Goal: Task Accomplishment & Management: Manage account settings

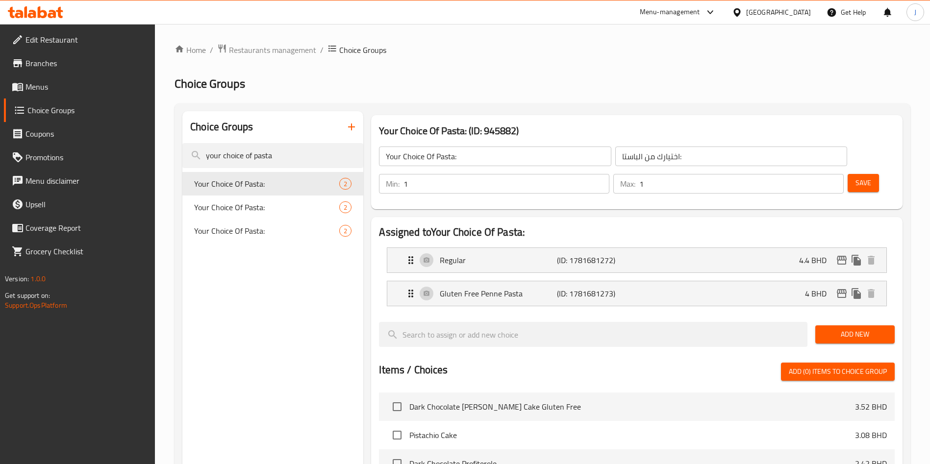
scroll to position [283, 0]
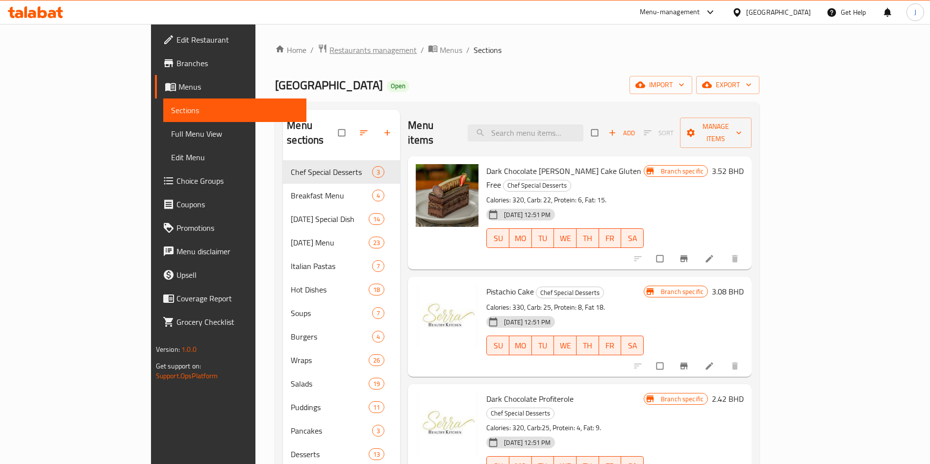
click at [330, 50] on span "Restaurants management" at bounding box center [373, 50] width 87 height 12
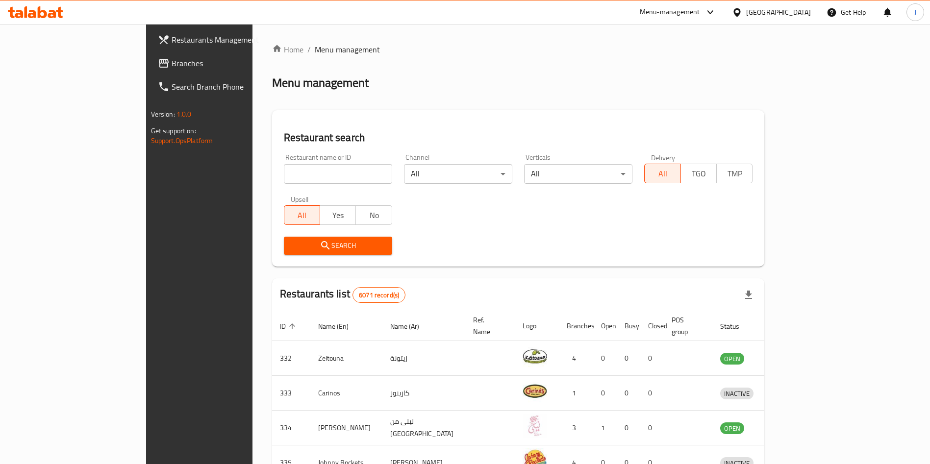
click at [324, 167] on input "search" at bounding box center [338, 174] width 108 height 20
type input "ptato"
click button "Search" at bounding box center [338, 246] width 108 height 18
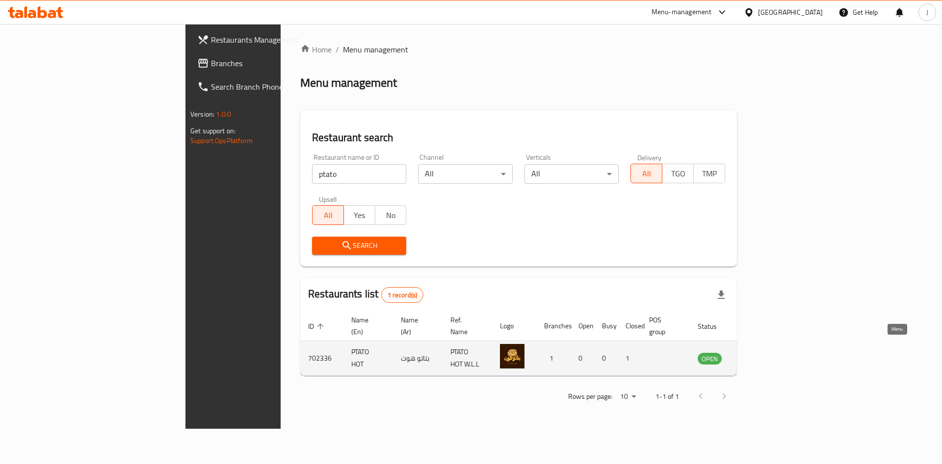
click at [761, 353] on icon "enhanced table" at bounding box center [755, 359] width 12 height 12
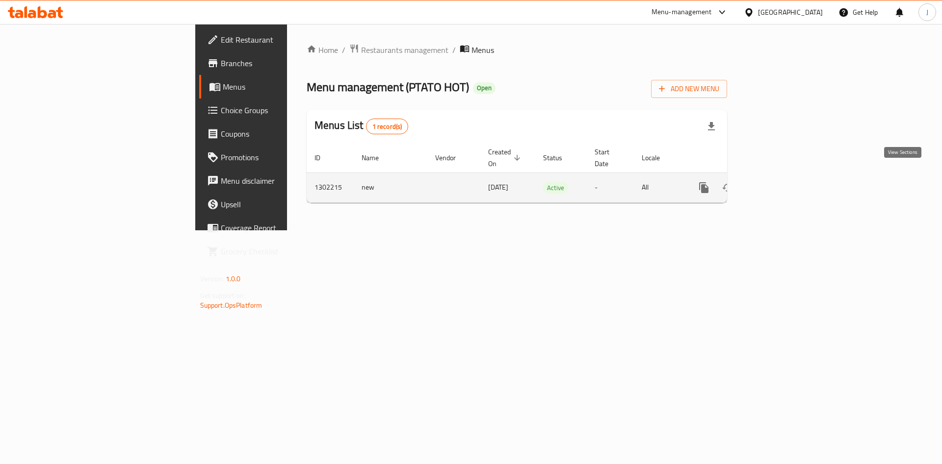
click at [780, 182] on icon "enhanced table" at bounding box center [774, 188] width 12 height 12
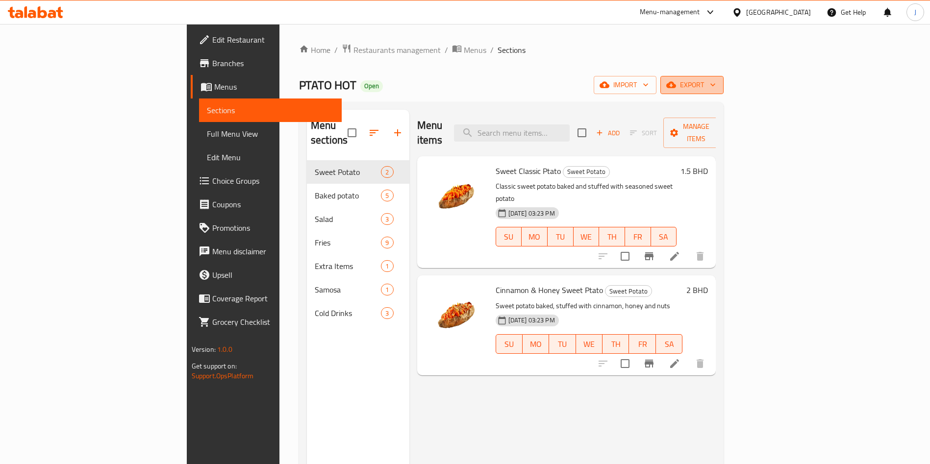
click at [716, 85] on span "export" at bounding box center [692, 85] width 48 height 12
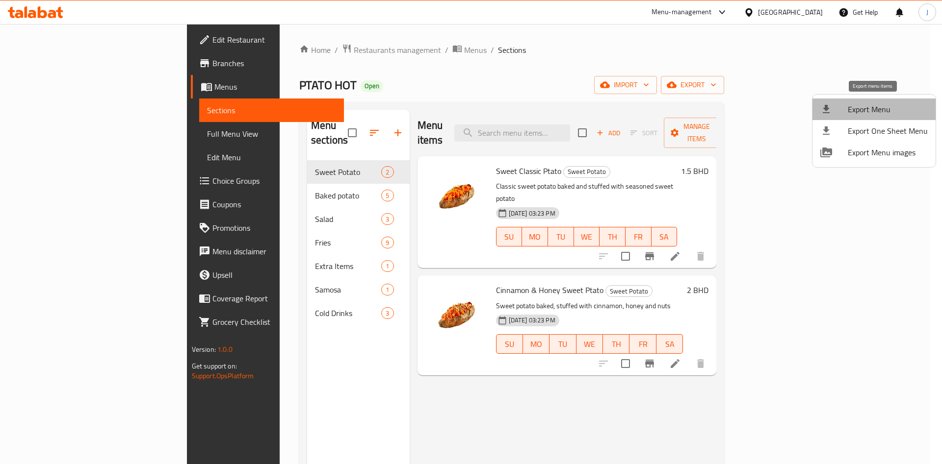
click at [879, 107] on span "Export Menu" at bounding box center [887, 109] width 80 height 12
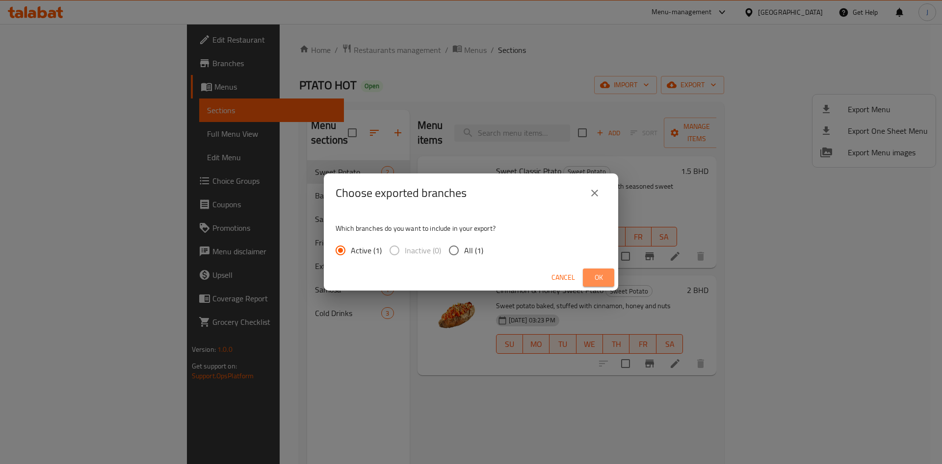
drag, startPoint x: 592, startPoint y: 279, endPoint x: 587, endPoint y: 282, distance: 6.1
click at [592, 278] on span "Ok" at bounding box center [598, 278] width 16 height 12
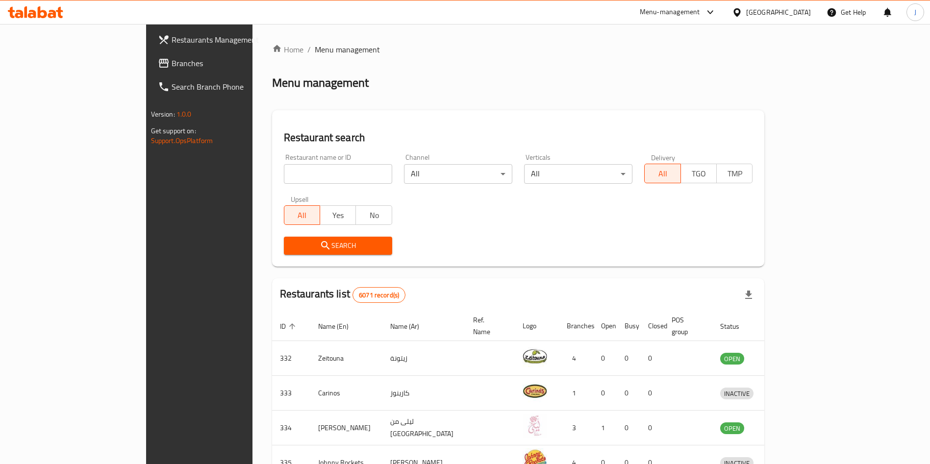
click at [284, 172] on input "search" at bounding box center [338, 174] width 108 height 20
type input "hanoi"
click button "Search" at bounding box center [338, 246] width 108 height 18
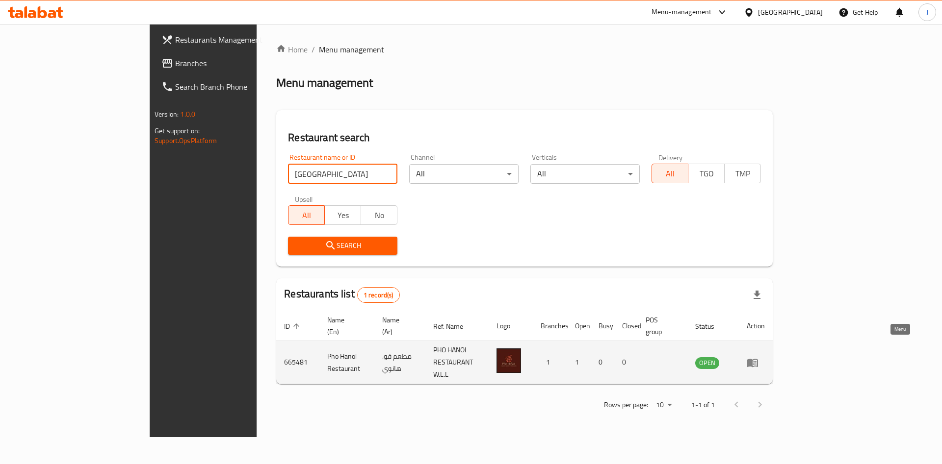
click at [765, 357] on link "enhanced table" at bounding box center [755, 363] width 18 height 12
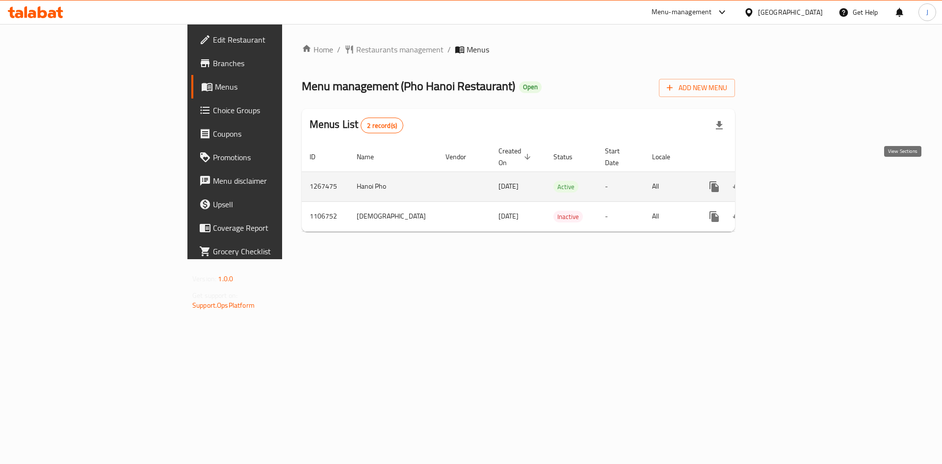
click at [796, 175] on link "enhanced table" at bounding box center [785, 187] width 24 height 24
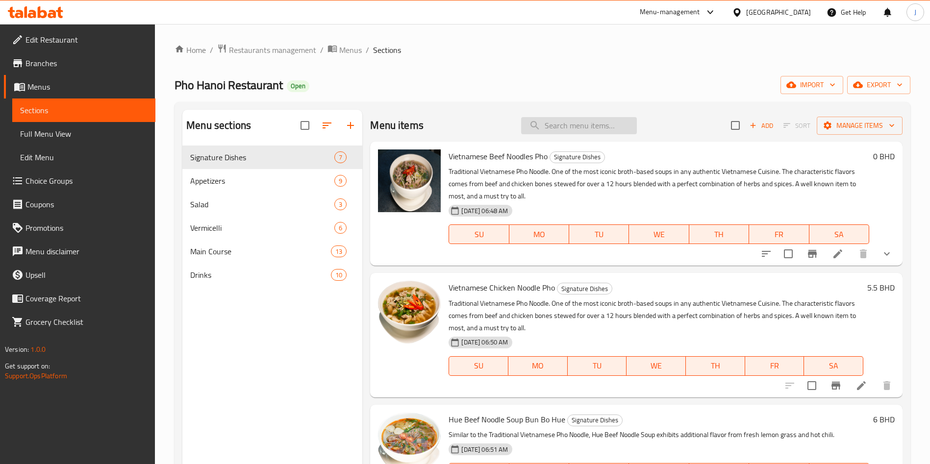
click at [565, 126] on input "search" at bounding box center [579, 125] width 116 height 17
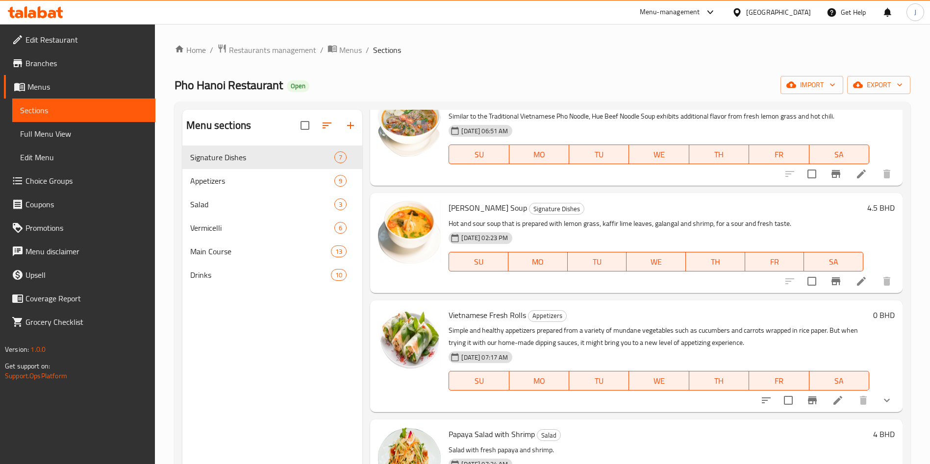
scroll to position [147, 0]
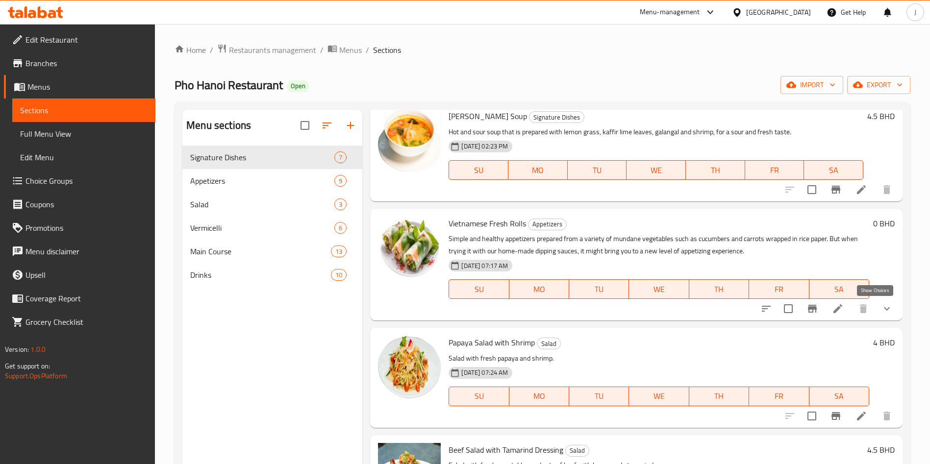
type input "fresh"
click at [881, 303] on icon "show more" at bounding box center [887, 309] width 12 height 12
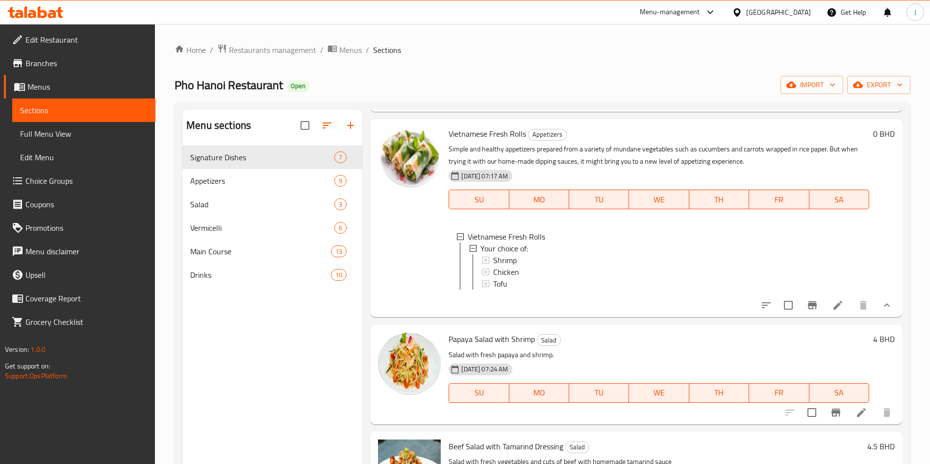
scroll to position [368, 0]
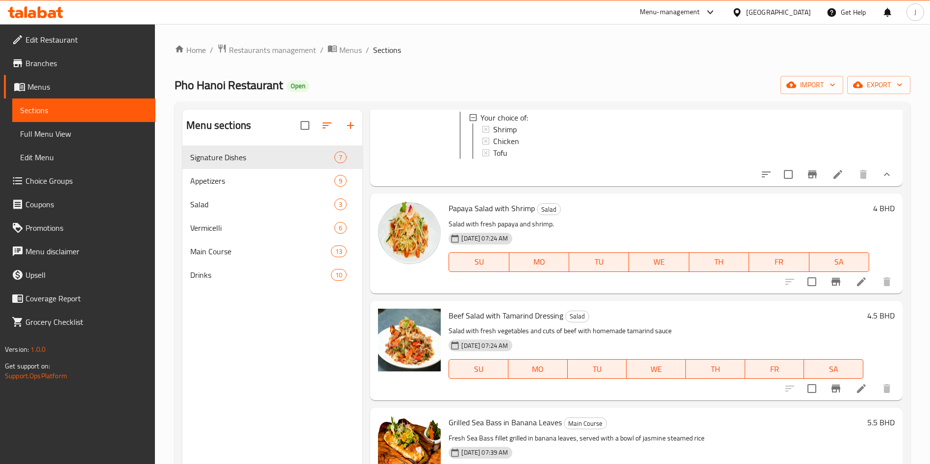
click at [85, 183] on span "Choice Groups" at bounding box center [87, 181] width 122 height 12
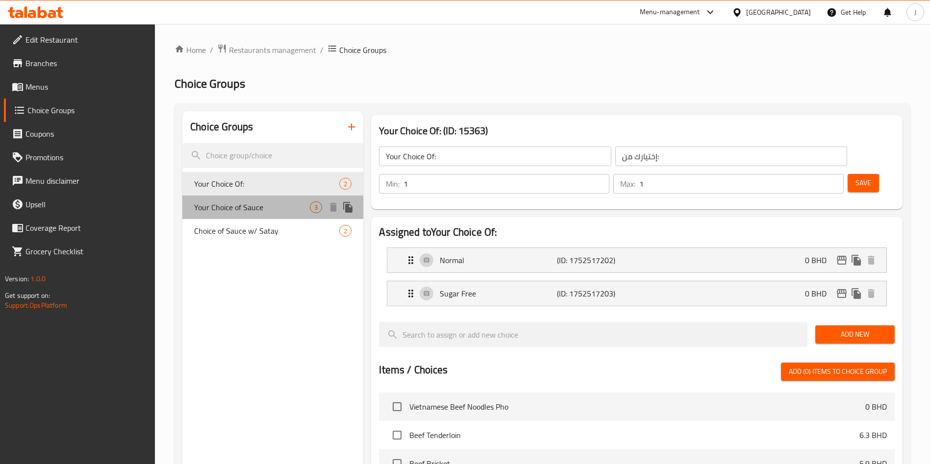
click at [274, 208] on span "Your Choice of Sauce" at bounding box center [252, 208] width 116 height 12
type input "Your Choice of Sauce"
type input "اختيارك من الصلصة"
type input "0"
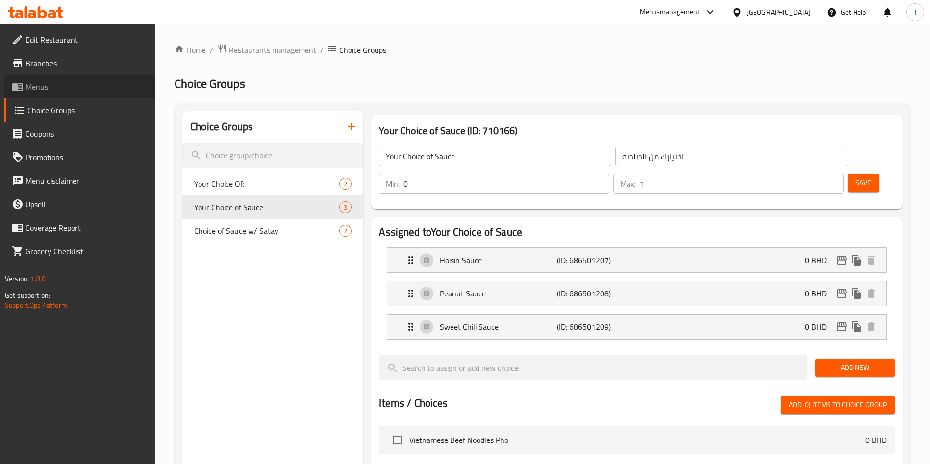
click at [64, 83] on span "Menus" at bounding box center [87, 87] width 122 height 12
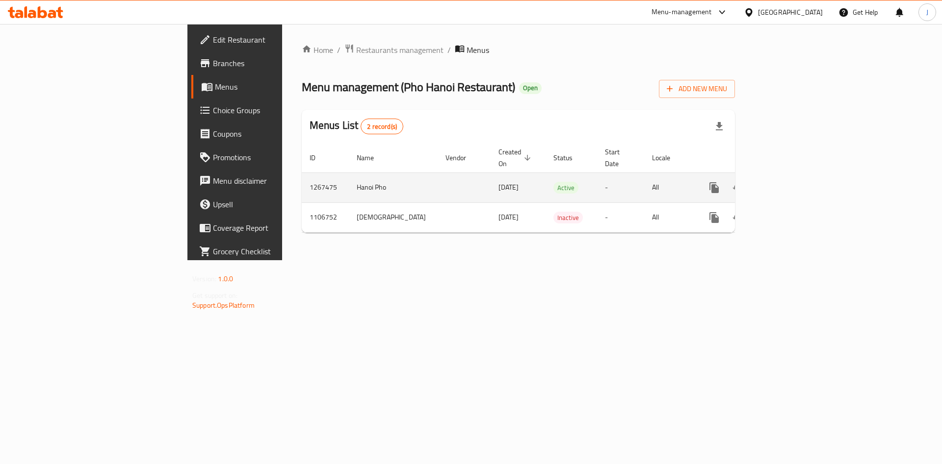
click at [789, 183] on icon "enhanced table" at bounding box center [784, 187] width 9 height 9
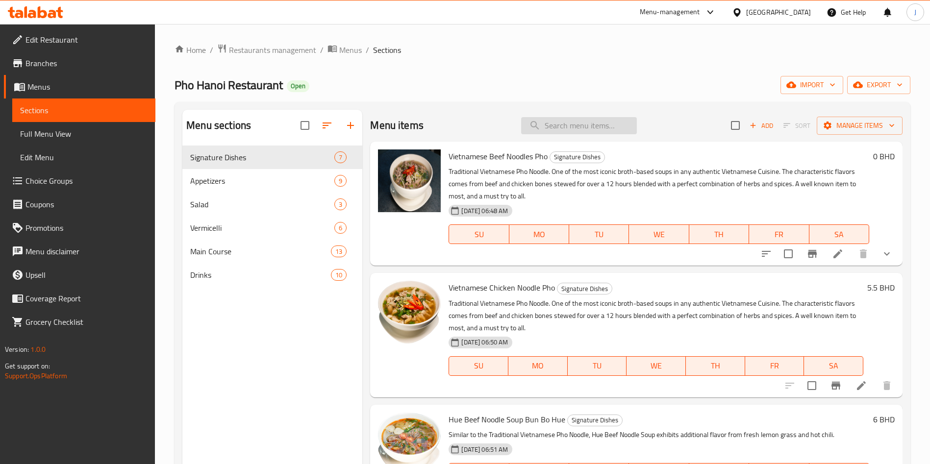
click at [597, 123] on input "search" at bounding box center [579, 125] width 116 height 17
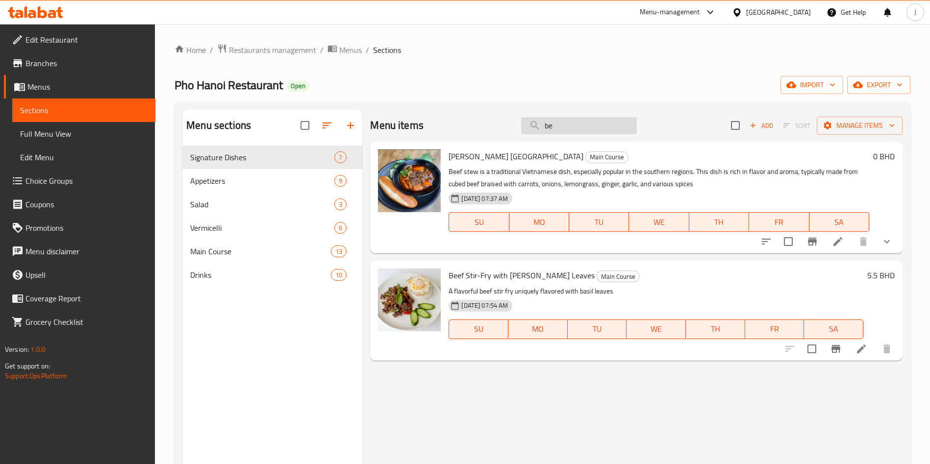
type input "b"
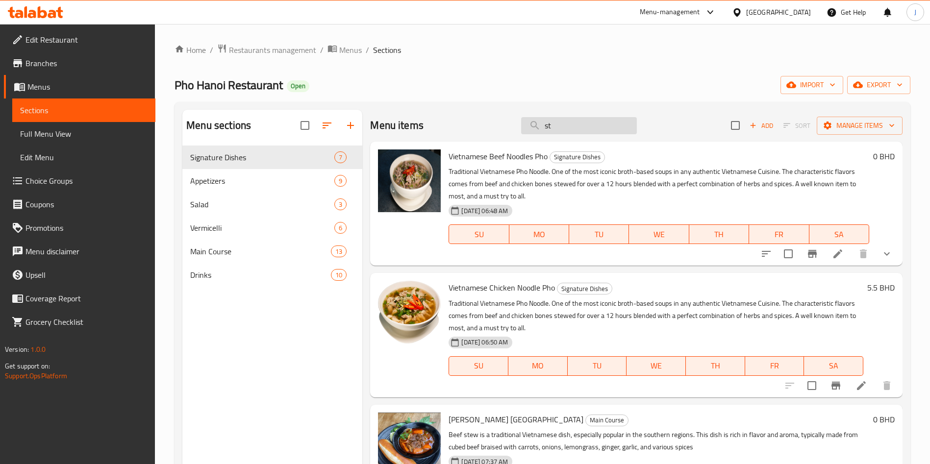
type input "s"
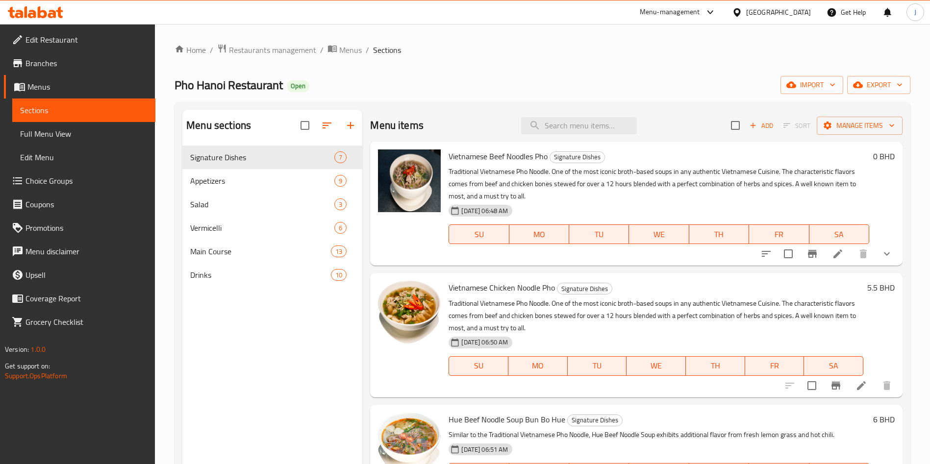
click at [84, 179] on span "Choice Groups" at bounding box center [87, 181] width 122 height 12
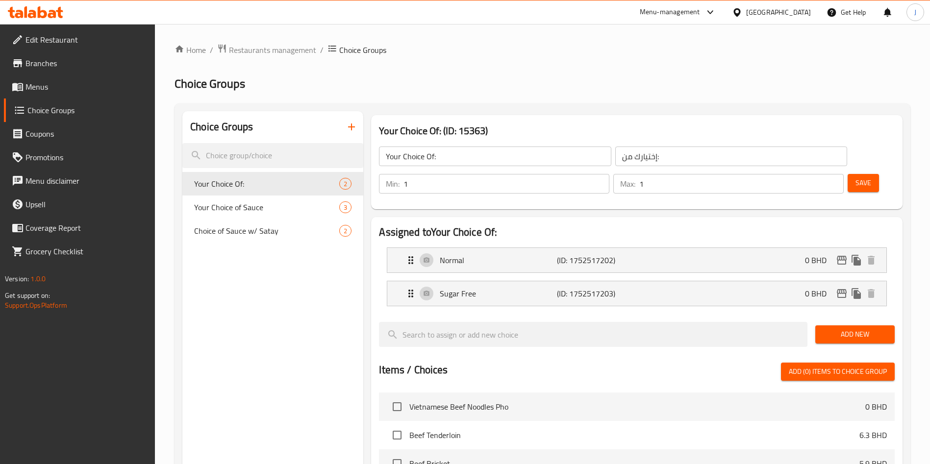
click at [353, 127] on icon "button" at bounding box center [352, 127] width 12 height 12
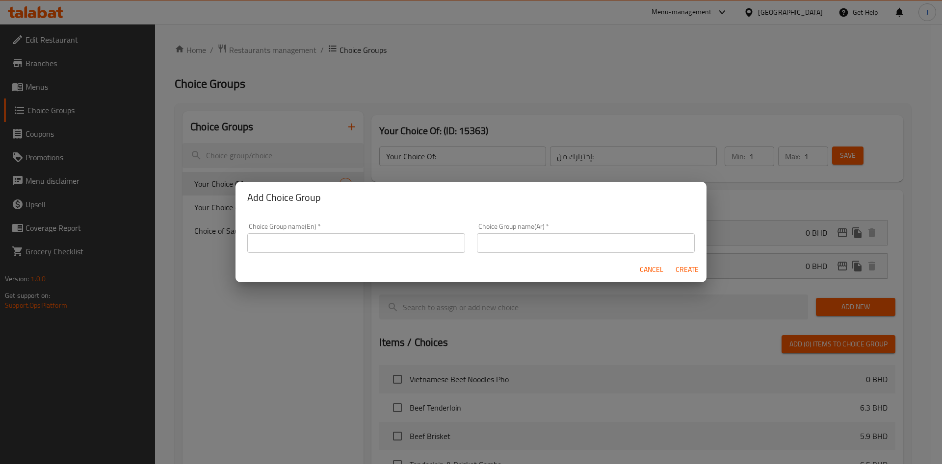
click at [390, 233] on input "text" at bounding box center [356, 243] width 218 height 20
type input "Your Choice of Sauce (Fresh Rolls)"
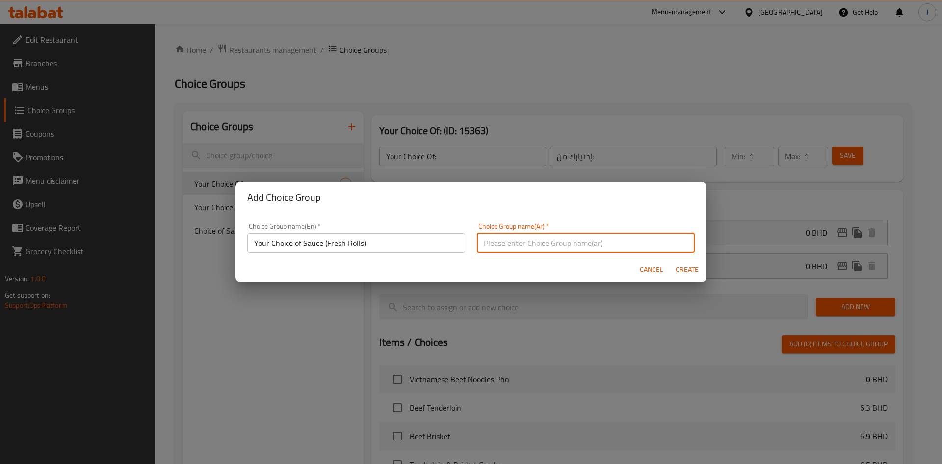
click at [564, 243] on input "text" at bounding box center [586, 243] width 218 height 20
paste input "اختيارك من الصلصة (لفائف طازجة)"
type input "اختيارك من الصلصة (لفائف طازجة)"
click at [684, 268] on span "Create" at bounding box center [687, 270] width 24 height 12
type input "Your Choice of Sauce (Fresh Rolls)"
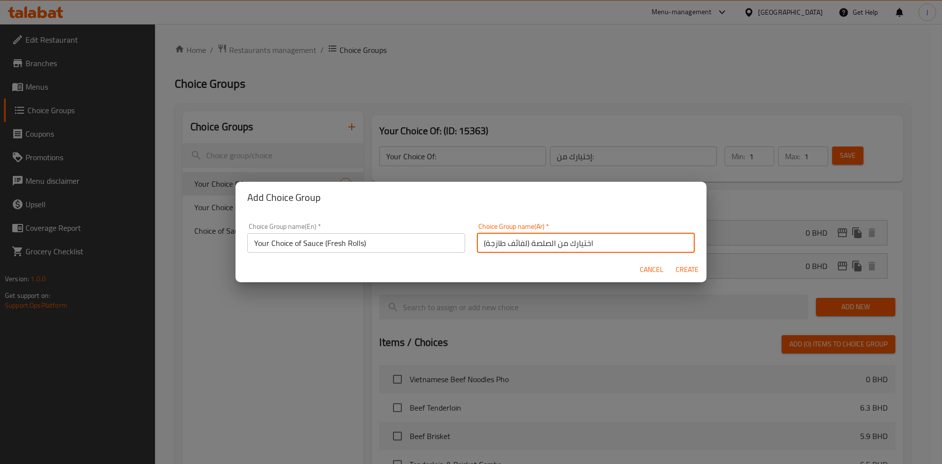
type input "اختيارك من الصلصة (لفائف طازجة)"
type input "0"
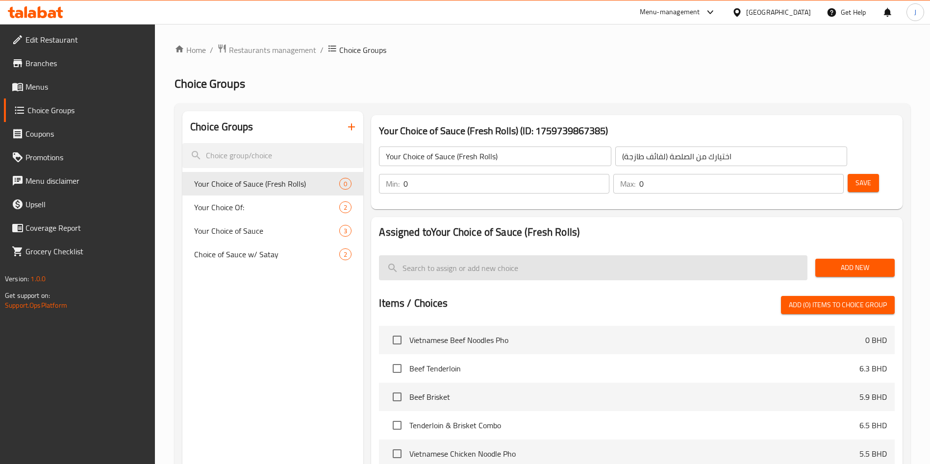
click at [592, 255] on input "search" at bounding box center [593, 267] width 429 height 25
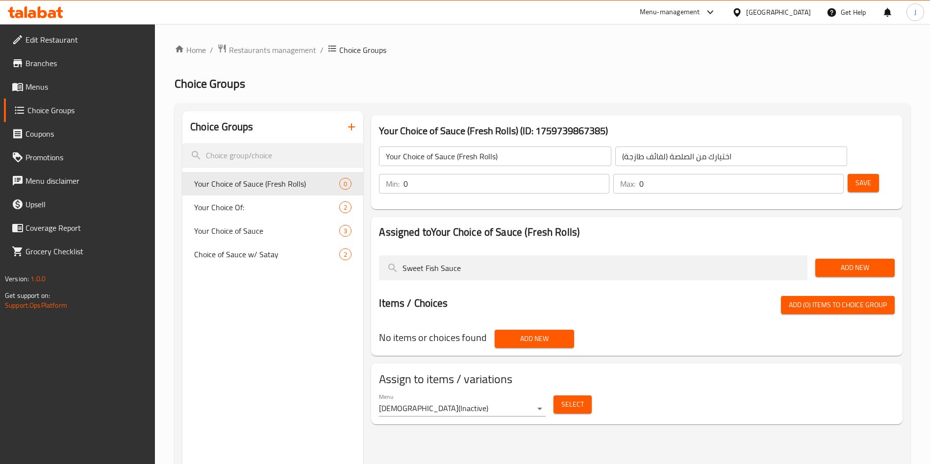
type input "Sweet Fish Sauce"
click at [853, 262] on span "Add New" at bounding box center [855, 268] width 64 height 12
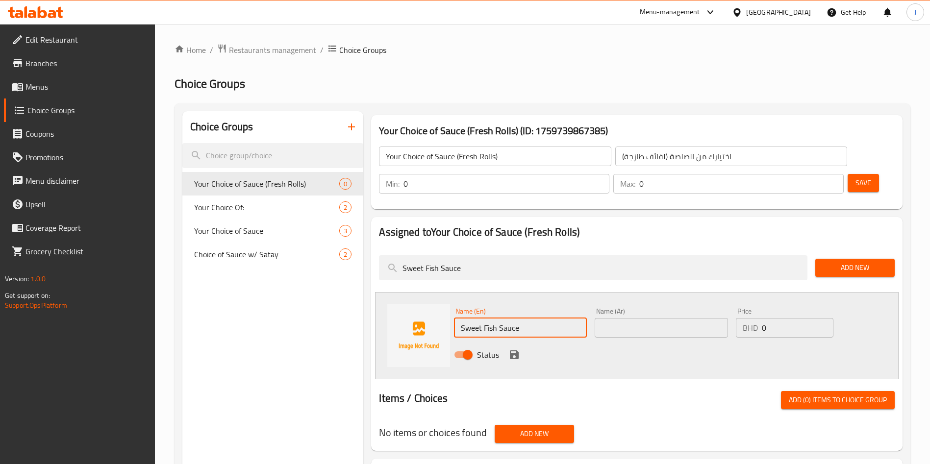
drag, startPoint x: 528, startPoint y: 305, endPoint x: 452, endPoint y: 306, distance: 76.5
click at [452, 306] on div "Name (En) Sweet Fish Sauce Name (En)" at bounding box center [520, 323] width 141 height 38
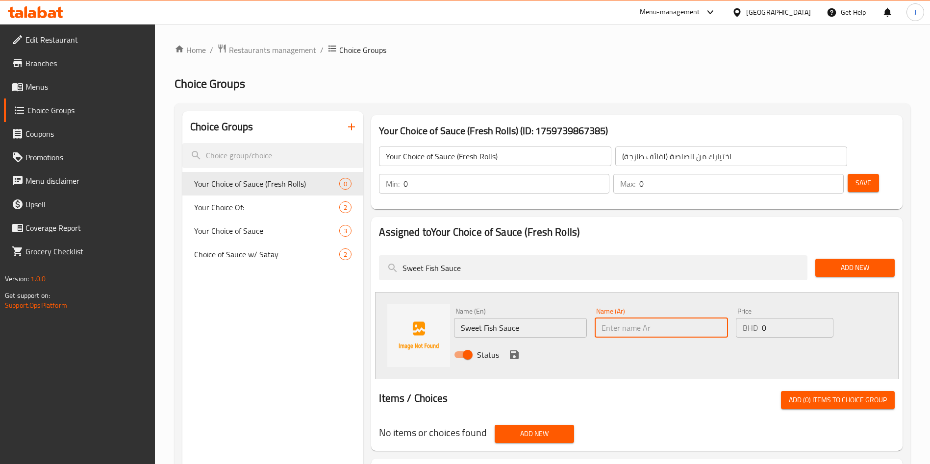
click at [662, 318] on input "text" at bounding box center [661, 328] width 133 height 20
paste input "Sweet Fish Sauce"
type input "Sweet Fish Sauce"
click at [514, 351] on icon "save" at bounding box center [514, 355] width 9 height 9
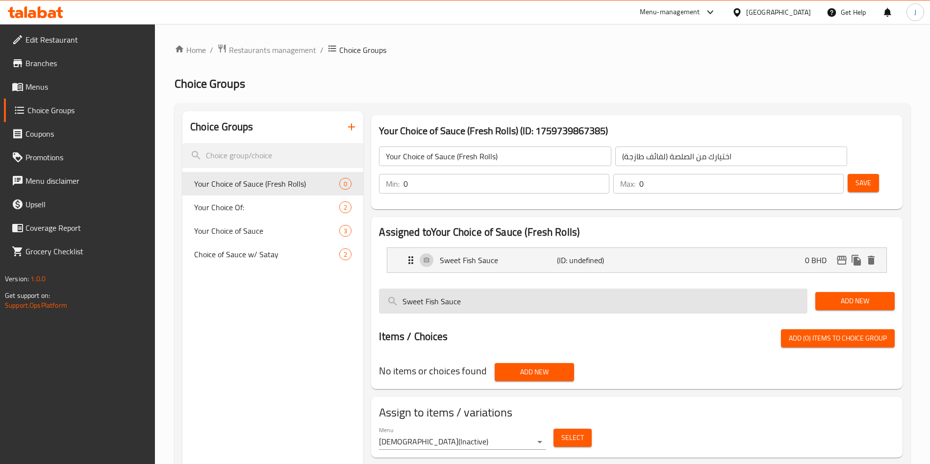
click at [681, 289] on input "Sweet Fish Sauce" at bounding box center [593, 301] width 429 height 25
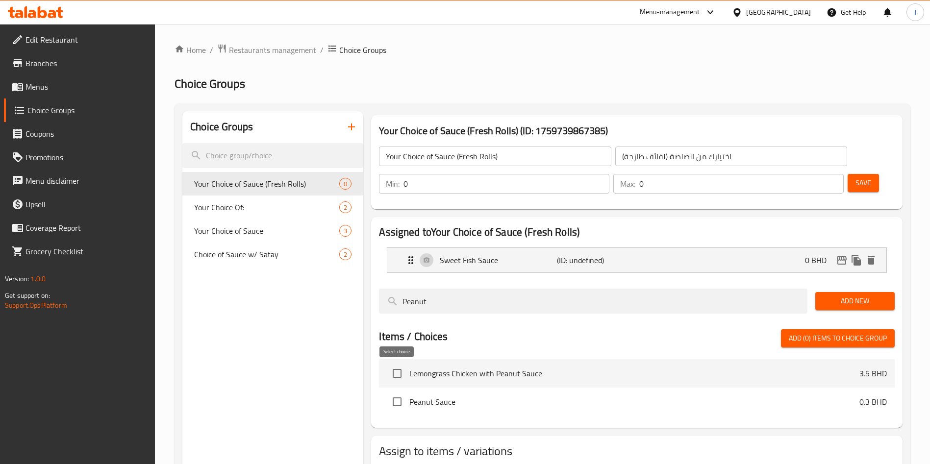
type input "Peanut"
click at [399, 392] on input "checkbox" at bounding box center [397, 402] width 21 height 21
checkbox input "true"
click at [862, 295] on span "Add New" at bounding box center [855, 301] width 64 height 12
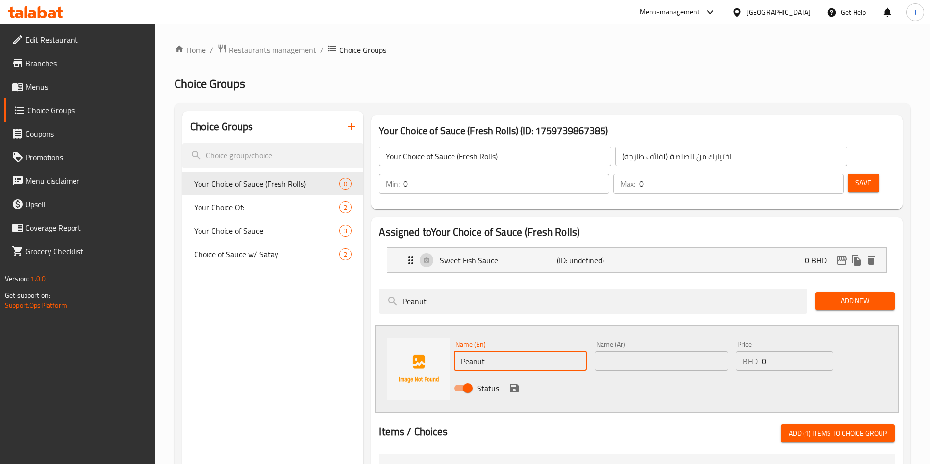
click at [543, 352] on input "Peanut" at bounding box center [520, 362] width 133 height 20
type input "Peanut Sauce"
drag, startPoint x: 546, startPoint y: 332, endPoint x: 440, endPoint y: 330, distance: 106.5
click at [436, 330] on div "Name (En) Peanut Sauce Name (En) Name (Ar) Name (Ar) Price BHD 0 Price Status" at bounding box center [637, 369] width 524 height 87
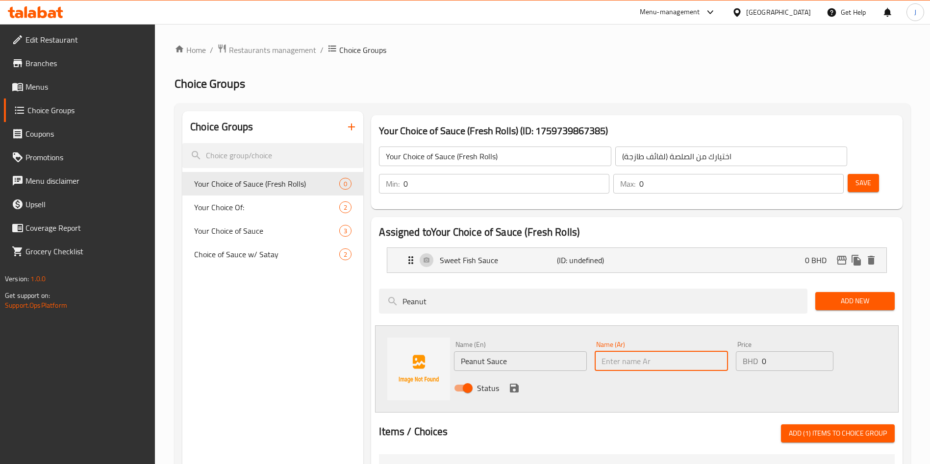
drag, startPoint x: 690, startPoint y: 338, endPoint x: 686, endPoint y: 336, distance: 5.1
click at [686, 352] on input "text" at bounding box center [661, 362] width 133 height 20
paste input "Peanut Sauce"
type input "Peanut Sauce"
drag, startPoint x: 781, startPoint y: 332, endPoint x: 746, endPoint y: 334, distance: 34.9
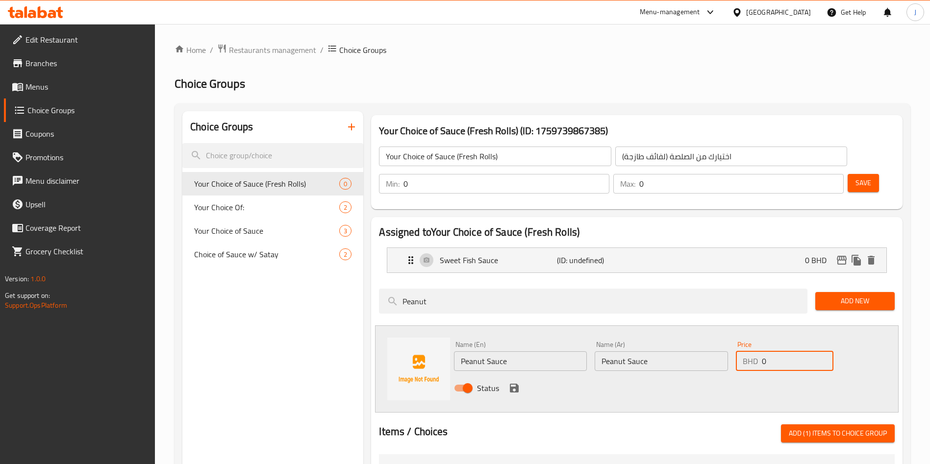
click at [746, 352] on div "BHD 0 Price" at bounding box center [785, 362] width 98 height 20
type input "0.2"
click at [517, 384] on icon "save" at bounding box center [514, 388] width 9 height 9
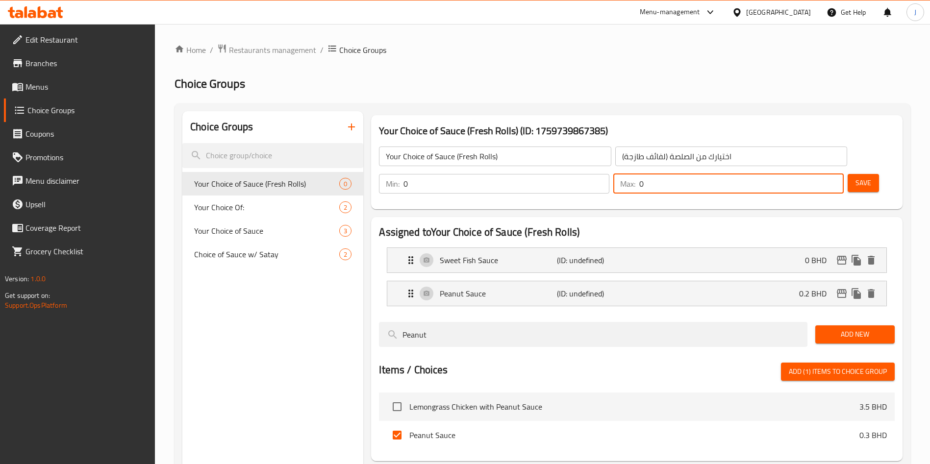
drag, startPoint x: 808, startPoint y: 158, endPoint x: 792, endPoint y: 154, distance: 16.5
click at [792, 174] on div "Max: 0 ​" at bounding box center [728, 184] width 230 height 20
type input "1"
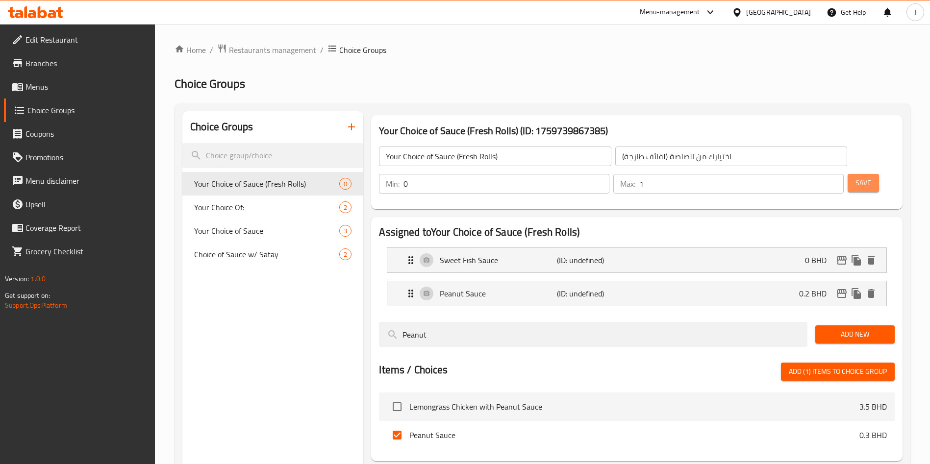
click at [856, 177] on span "Save" at bounding box center [864, 183] width 16 height 12
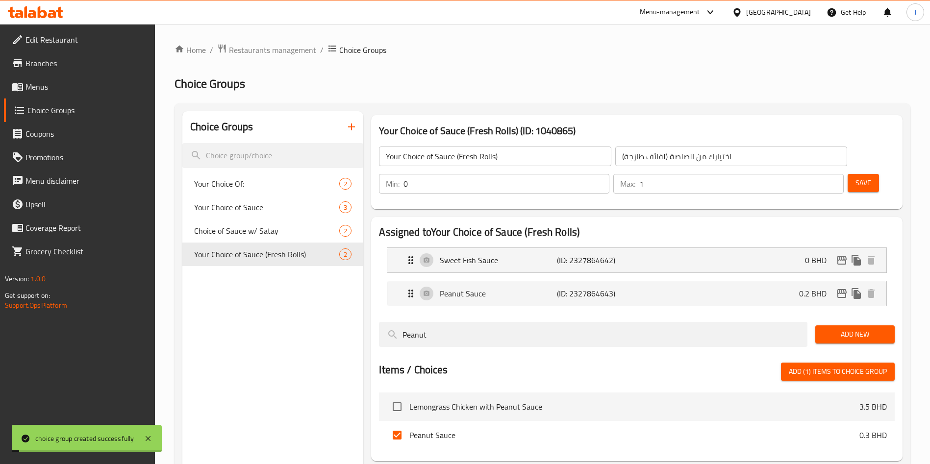
scroll to position [139, 0]
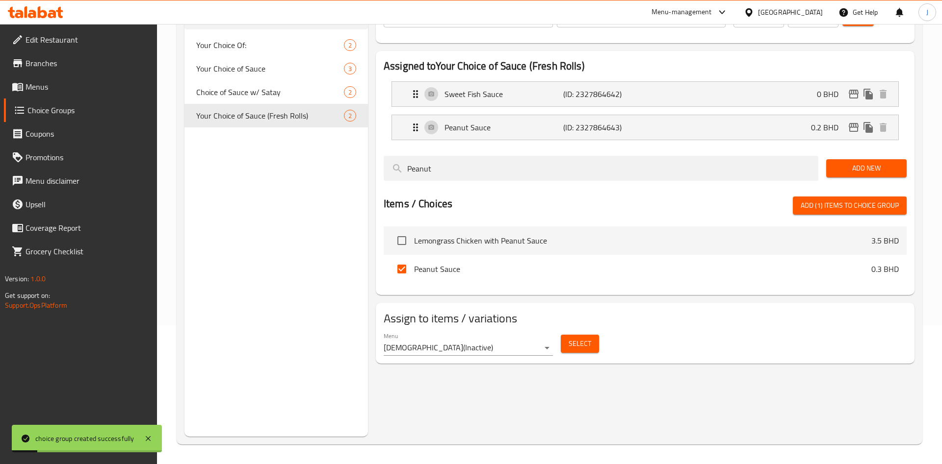
click at [510, 326] on body "choice group created successfully ​ Menu-management Bahrain Get Help J Edit Res…" at bounding box center [471, 105] width 942 height 440
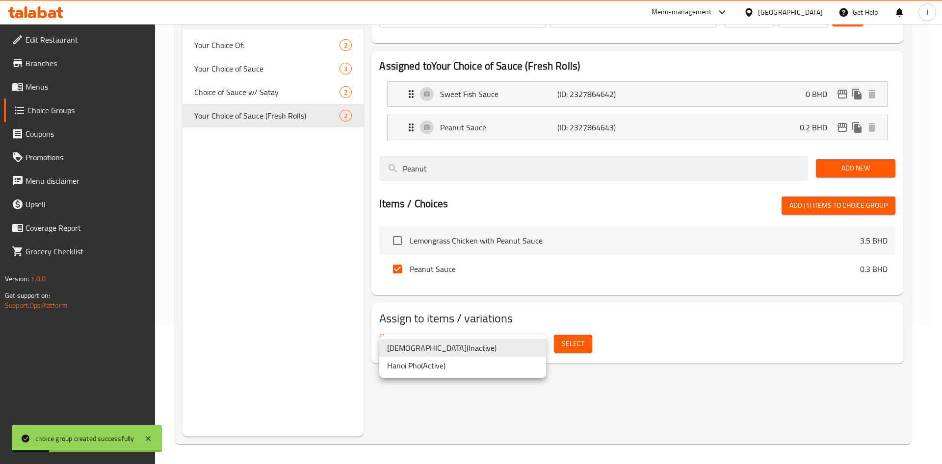
click at [485, 365] on li "Hanoi Pho ( Active )" at bounding box center [462, 366] width 167 height 18
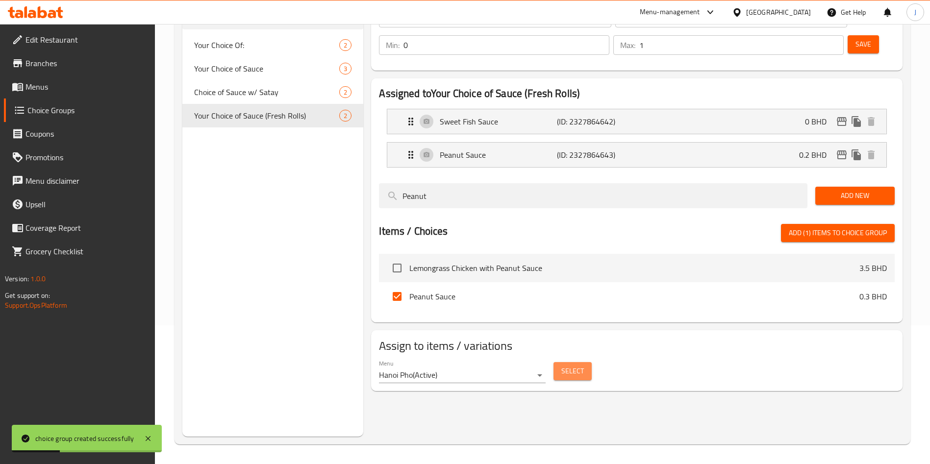
click at [585, 362] on button "Select" at bounding box center [573, 371] width 38 height 18
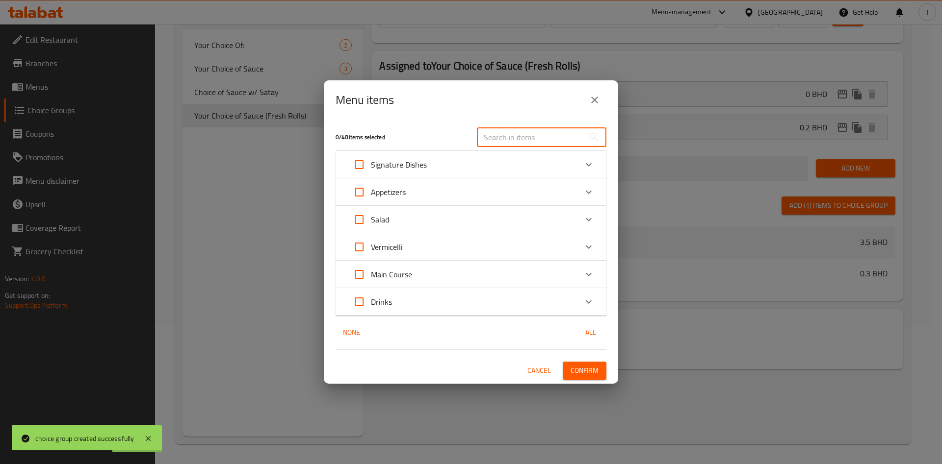
click at [538, 140] on input "text" at bounding box center [530, 138] width 107 height 20
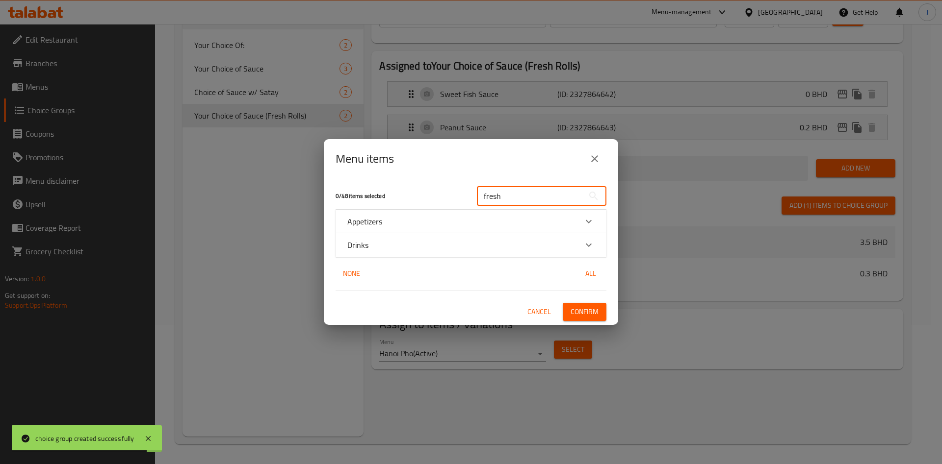
type input "fresh"
click at [520, 230] on div "Appetizers" at bounding box center [470, 222] width 271 height 24
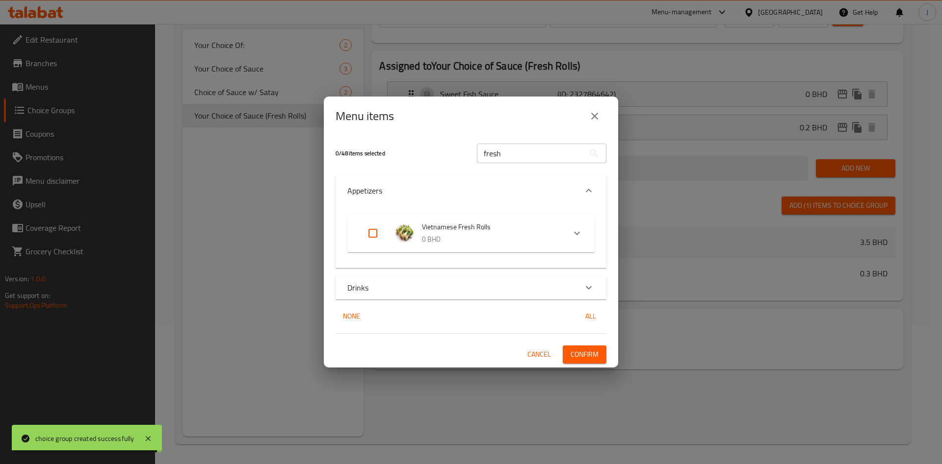
click at [483, 238] on p "0 BHD" at bounding box center [489, 239] width 135 height 12
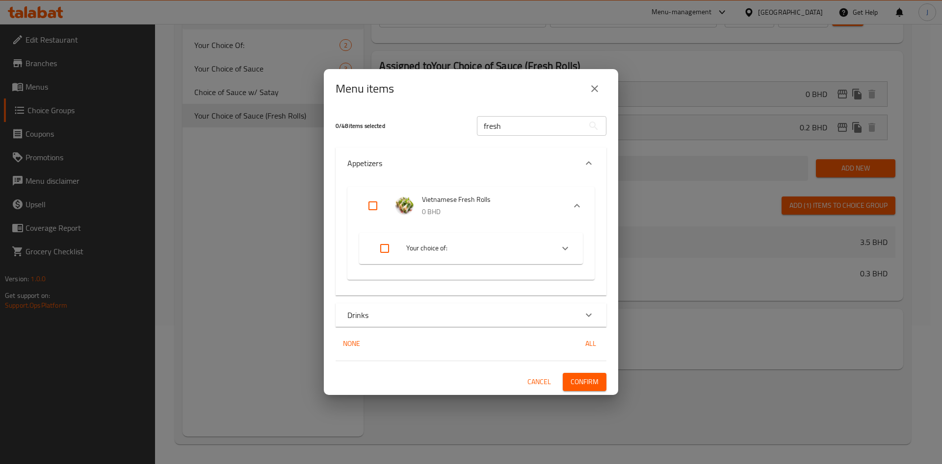
click at [374, 204] on input "Expand" at bounding box center [373, 206] width 24 height 24
checkbox input "true"
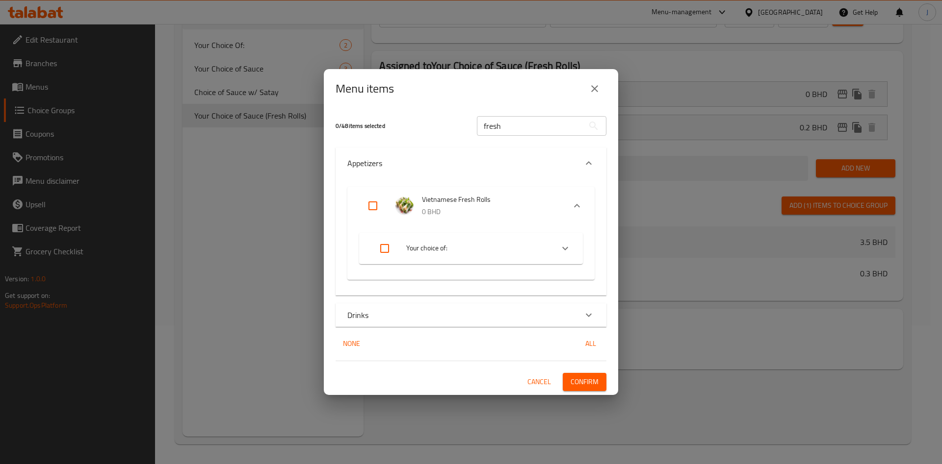
checkbox input "true"
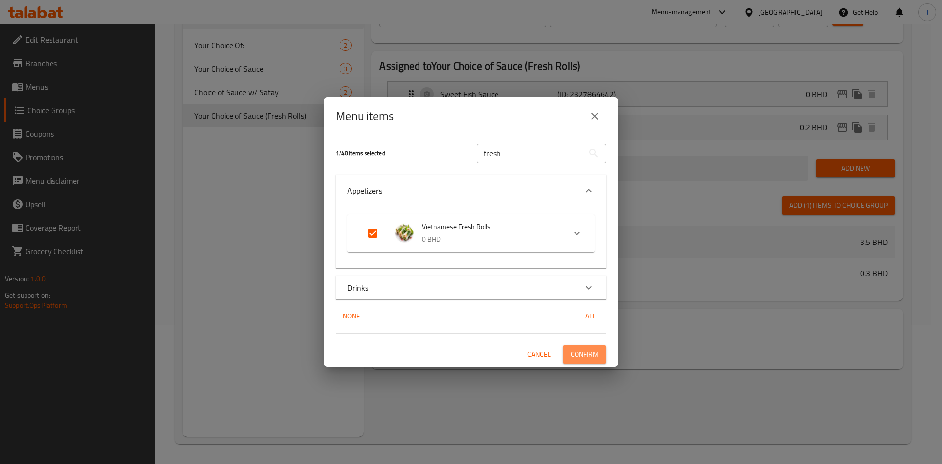
click at [583, 355] on span "Confirm" at bounding box center [584, 355] width 28 height 12
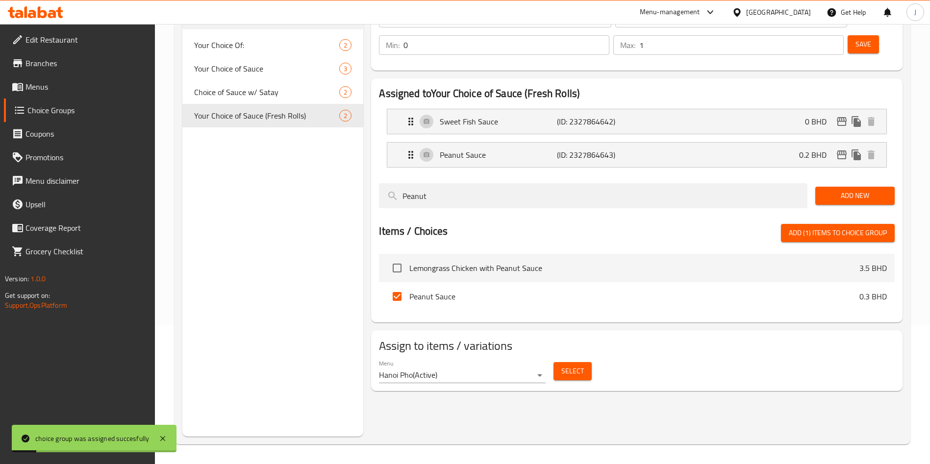
click at [60, 94] on link "Menus" at bounding box center [80, 87] width 152 height 24
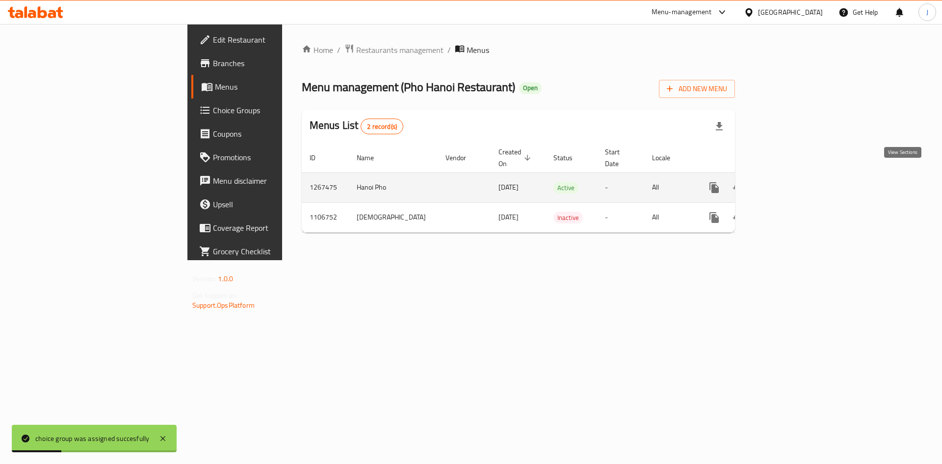
click at [789, 183] on icon "enhanced table" at bounding box center [784, 187] width 9 height 9
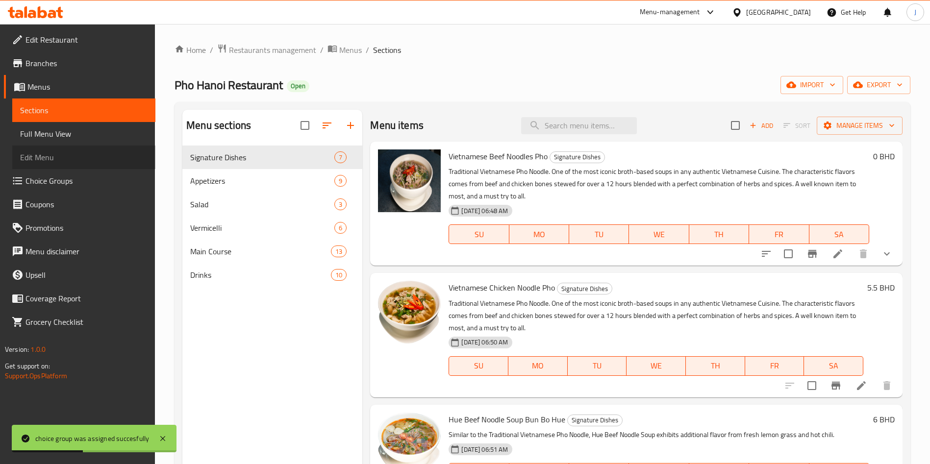
click at [55, 155] on span "Edit Menu" at bounding box center [84, 158] width 128 height 12
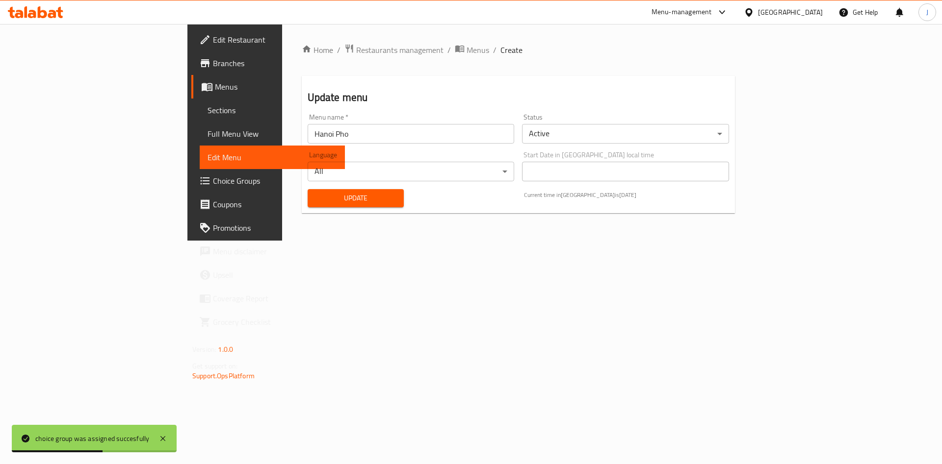
click at [315, 199] on span "Update" at bounding box center [355, 198] width 81 height 12
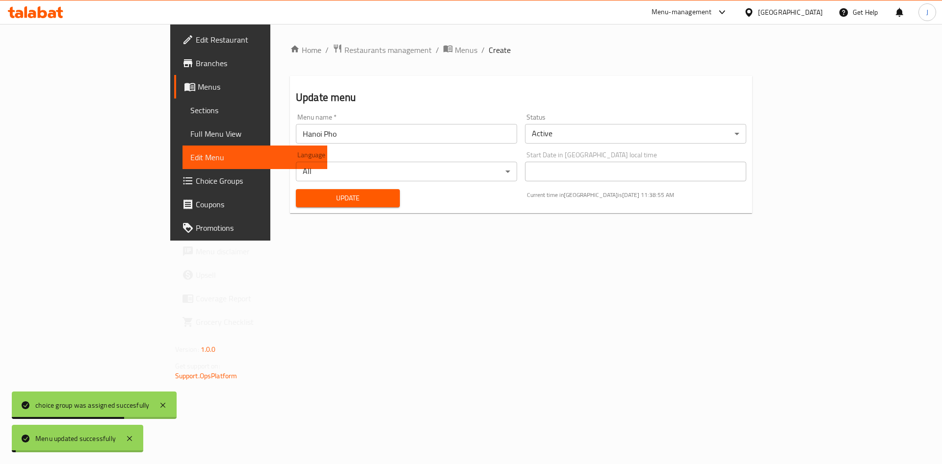
click at [304, 202] on span "Update" at bounding box center [348, 198] width 88 height 12
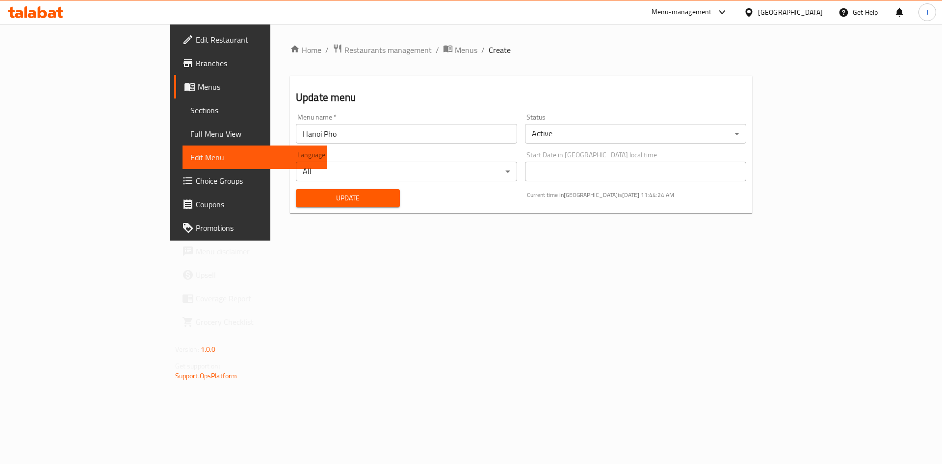
click at [304, 202] on span "Update" at bounding box center [348, 198] width 88 height 12
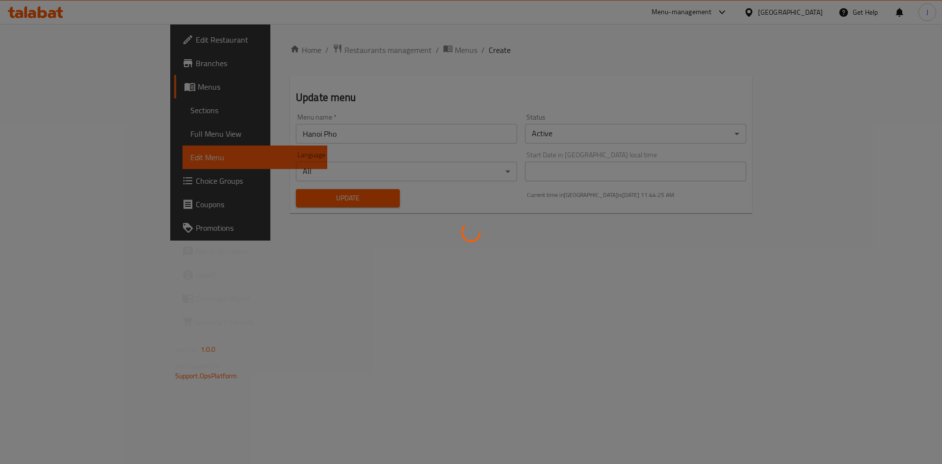
click at [264, 197] on div at bounding box center [471, 232] width 942 height 464
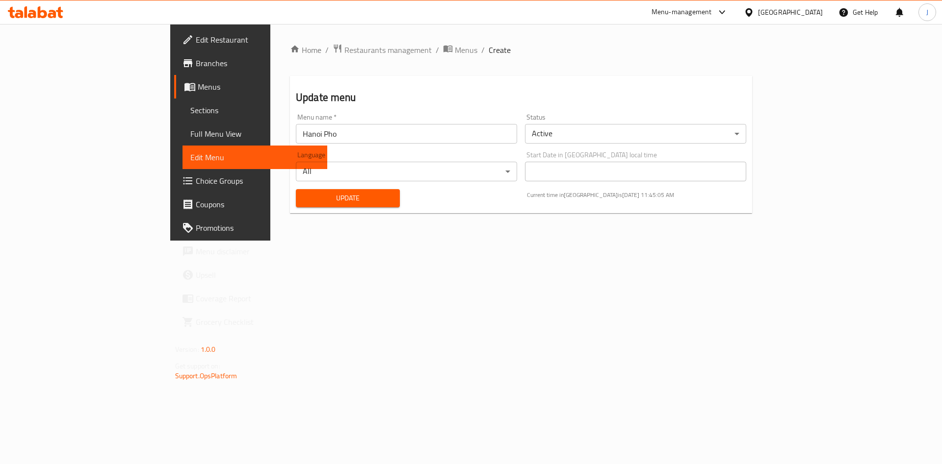
click at [190, 108] on span "Sections" at bounding box center [254, 110] width 129 height 12
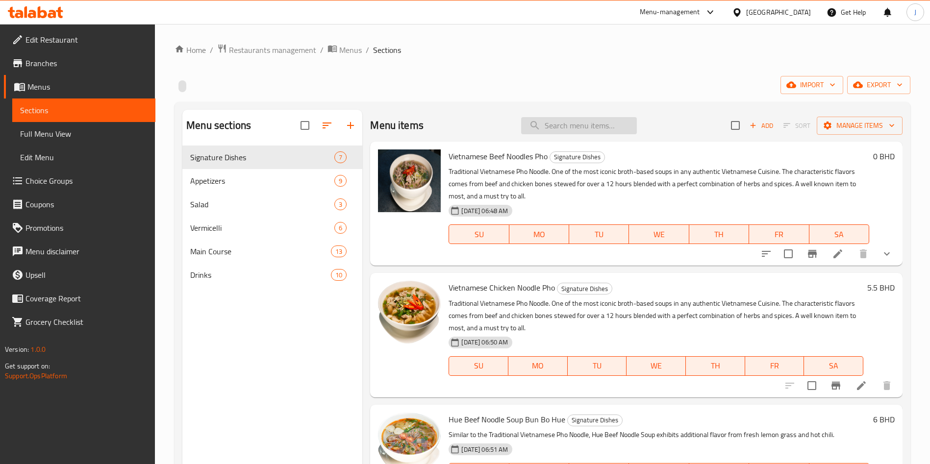
click at [555, 125] on input "search" at bounding box center [579, 125] width 116 height 17
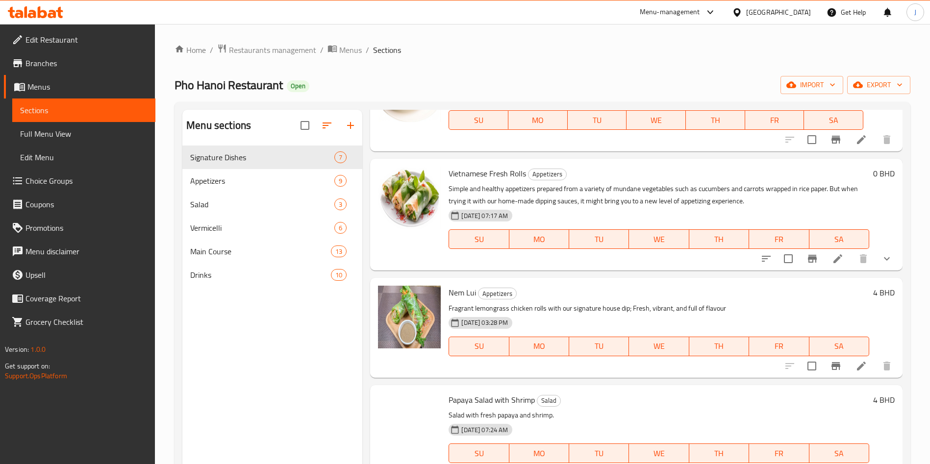
scroll to position [221, 0]
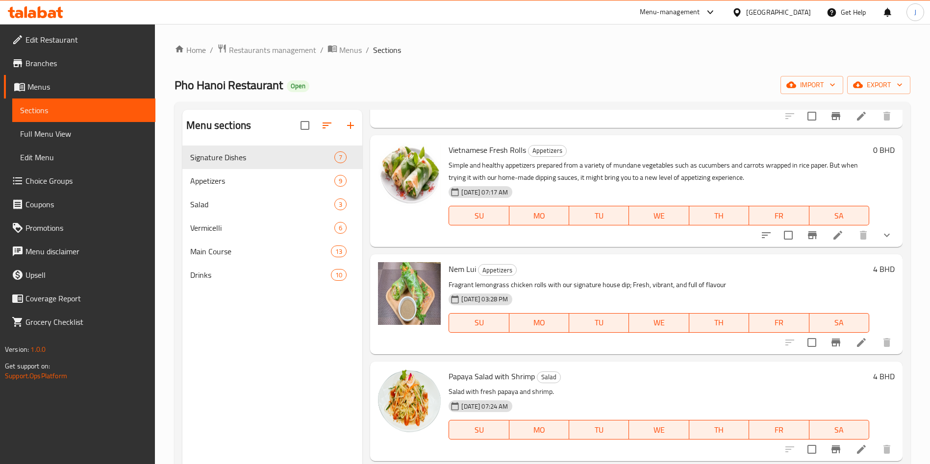
type input "fresh"
click at [881, 236] on icon "show more" at bounding box center [887, 236] width 12 height 12
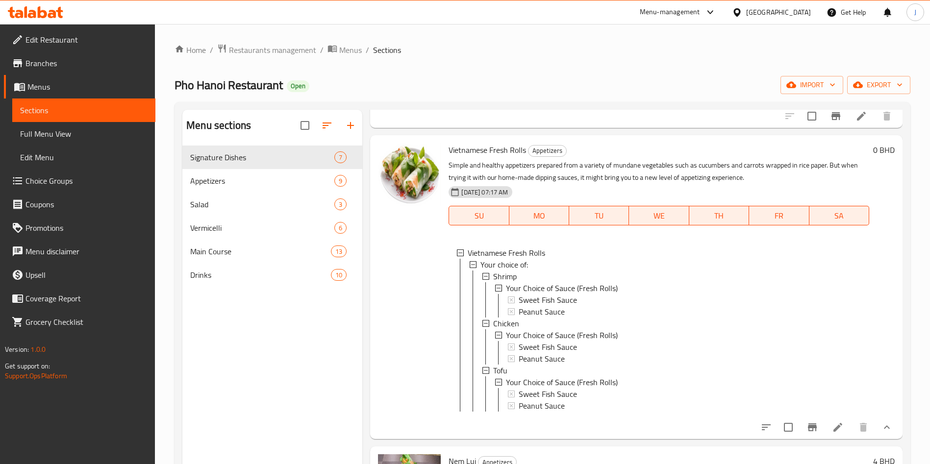
scroll to position [1, 0]
